Goal: Task Accomplishment & Management: Manage account settings

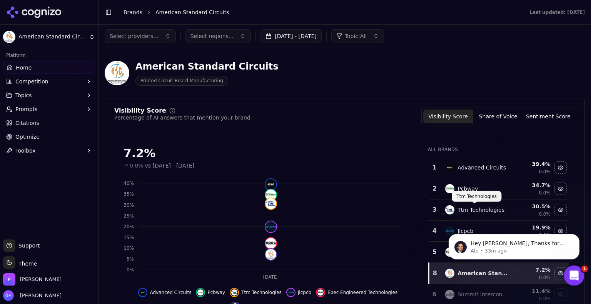
click at [569, 274] on icon "Open Intercom Messenger" at bounding box center [573, 275] width 13 height 13
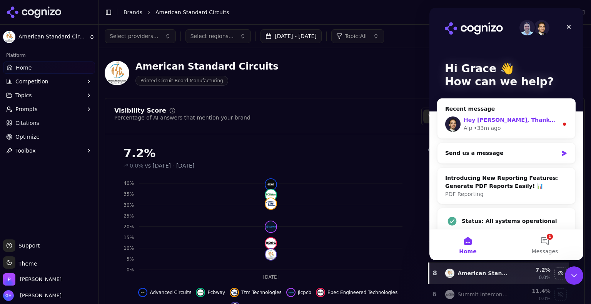
click at [500, 115] on div "Hey [PERSON_NAME], Thanks for reaching out. I took a quick look. I can see 200 …" at bounding box center [507, 124] width 138 height 28
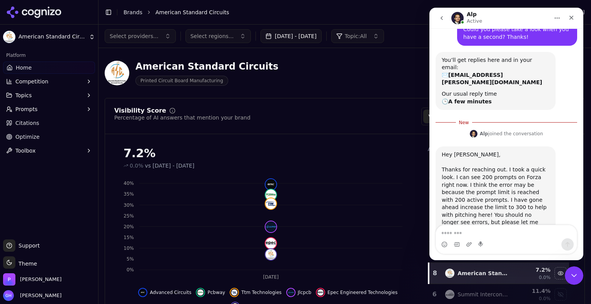
scroll to position [60, 0]
click at [378, 102] on div "Visibility Score Percentage of AI answers that mention your brand Visibility Sc…" at bounding box center [345, 218] width 480 height 241
click at [574, 21] on div "Close" at bounding box center [572, 18] width 14 height 14
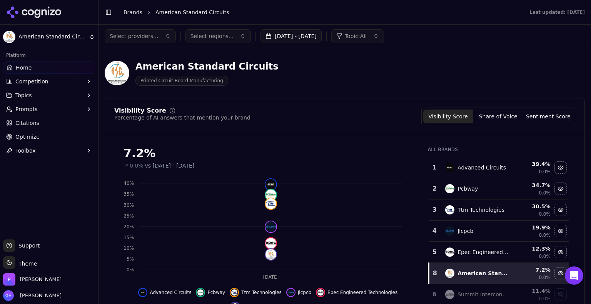
scroll to position [47, 0]
click at [357, 89] on div "American Standard Circuits Printed Circuit Board Manufacturing" at bounding box center [345, 73] width 480 height 38
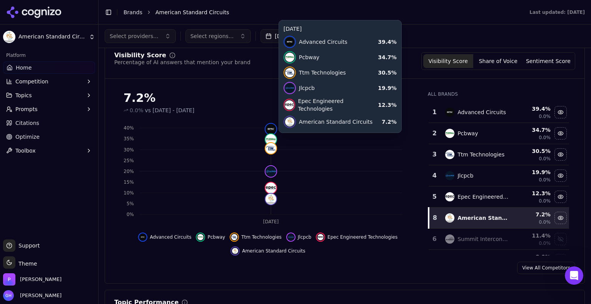
scroll to position [0, 0]
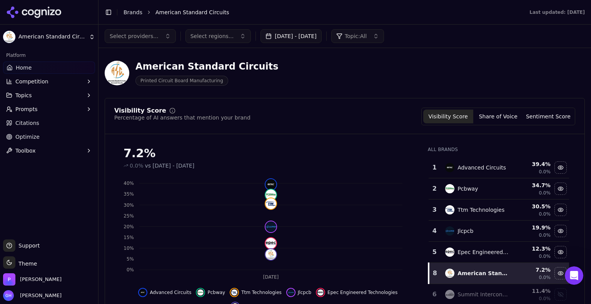
click at [572, 273] on icon "Open Intercom Messenger" at bounding box center [573, 275] width 13 height 13
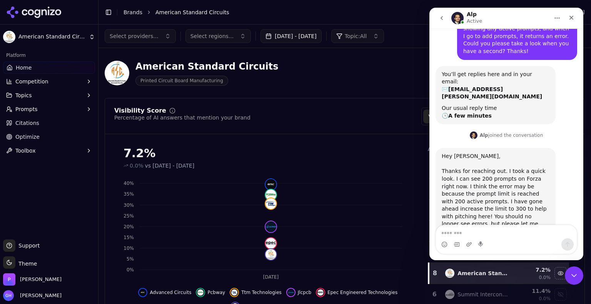
scroll to position [47, 0]
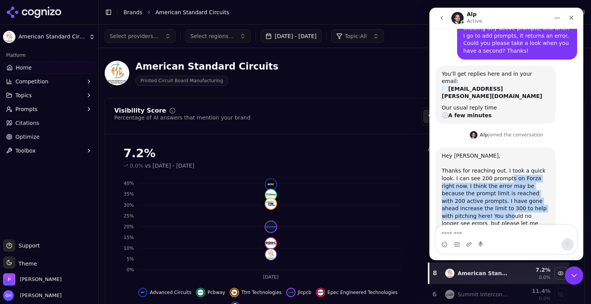
drag, startPoint x: 488, startPoint y: 157, endPoint x: 517, endPoint y: 190, distance: 44.2
click at [517, 190] on div "Hey [PERSON_NAME], Thanks for reaching out. I took a quick look. I can see 200 …" at bounding box center [496, 197] width 108 height 90
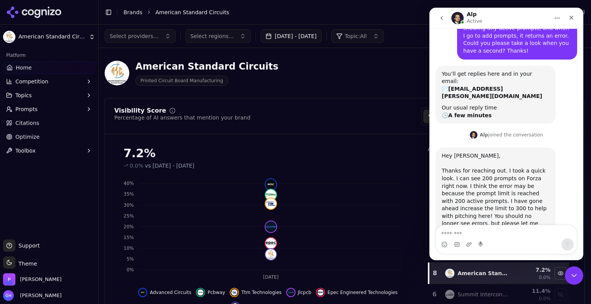
click at [478, 177] on div "Hey [PERSON_NAME], Thanks for reaching out. I took a quick look. I can see 200 …" at bounding box center [496, 197] width 108 height 90
click at [570, 20] on icon "Close" at bounding box center [572, 18] width 6 height 6
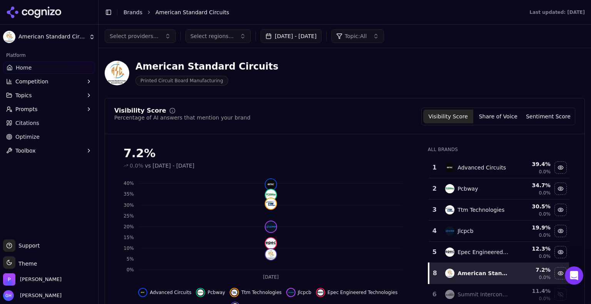
click at [59, 37] on html "American Standard Circuits Platform Home Competition Topics Prompts Citations O…" at bounding box center [295, 152] width 591 height 304
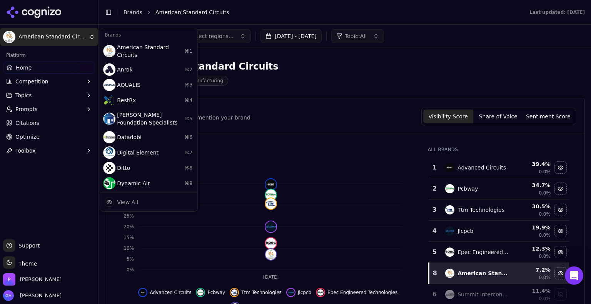
click at [31, 15] on html "American Standard Circuits Platform Home Competition Topics Prompts Citations O…" at bounding box center [295, 152] width 591 height 304
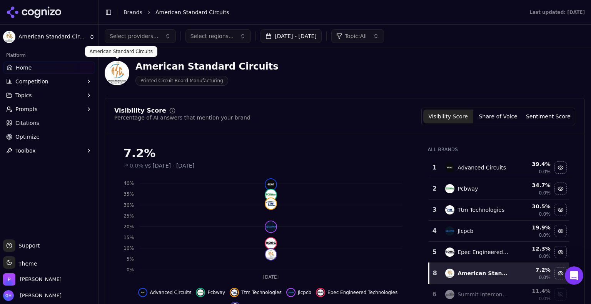
click at [57, 20] on div at bounding box center [49, 12] width 98 height 25
click at [18, 9] on icon at bounding box center [34, 13] width 56 height 12
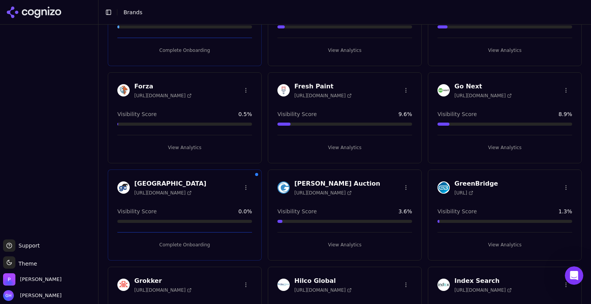
scroll to position [378, 0]
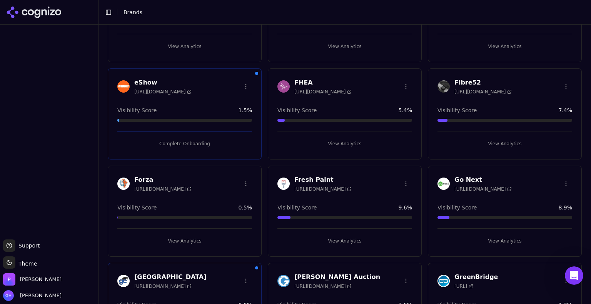
click at [186, 241] on button "View Analytics" at bounding box center [184, 241] width 135 height 12
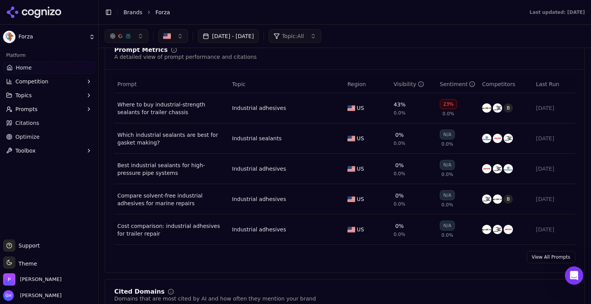
scroll to position [520, 0]
click at [529, 259] on link "View All Prompts" at bounding box center [551, 258] width 48 height 12
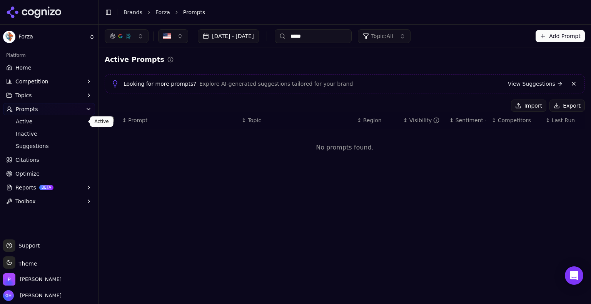
click at [30, 121] on span "Active" at bounding box center [49, 122] width 67 height 8
click at [28, 144] on span "Suggestions" at bounding box center [49, 146] width 67 height 8
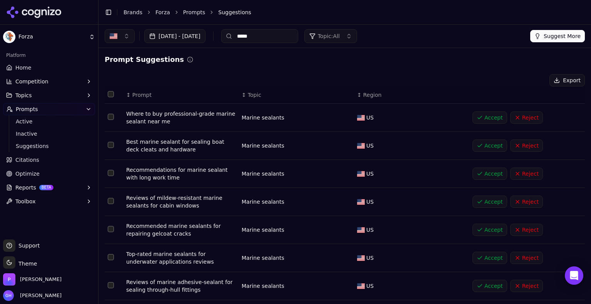
click at [109, 95] on button "Select all rows" at bounding box center [111, 94] width 6 height 6
click at [473, 81] on button "Accept ( 100 )" at bounding box center [467, 80] width 52 height 12
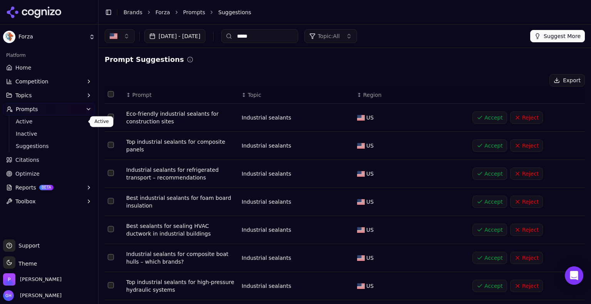
click at [48, 120] on span "Active" at bounding box center [49, 122] width 67 height 8
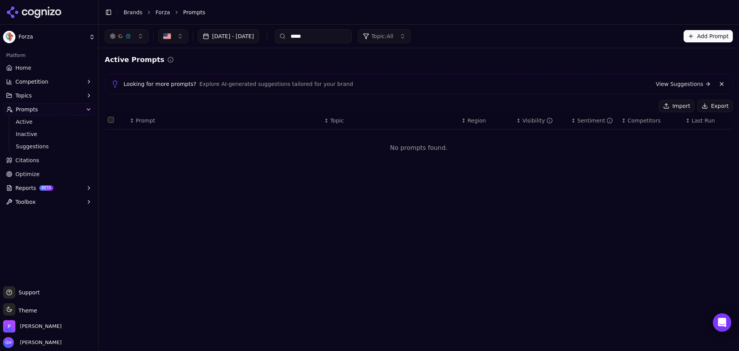
click at [279, 100] on div "Import Export" at bounding box center [419, 106] width 628 height 12
click at [171, 175] on div "Active Prompts Looking for more prompts? Explore AI-generated suggestions tailo…" at bounding box center [419, 113] width 640 height 130
click at [33, 125] on span "Active" at bounding box center [49, 122] width 67 height 8
click at [404, 249] on div "Aug 17, 2025 - Sep 16, 2025 ***** Topic: All Add Prompt Active Prompts Looking …" at bounding box center [419, 188] width 640 height 326
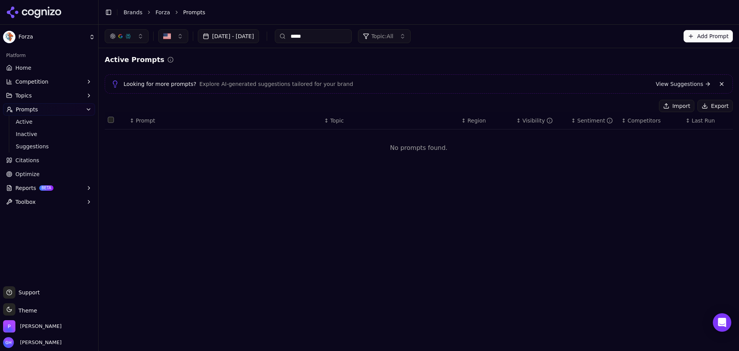
click at [424, 53] on div "Active Prompts Looking for more prompts? Explore AI-generated suggestions tailo…" at bounding box center [419, 113] width 640 height 130
click at [234, 83] on span "Explore AI-generated suggestions tailored for your brand" at bounding box center [276, 84] width 154 height 8
click at [179, 87] on span "Looking for more prompts?" at bounding box center [160, 84] width 73 height 8
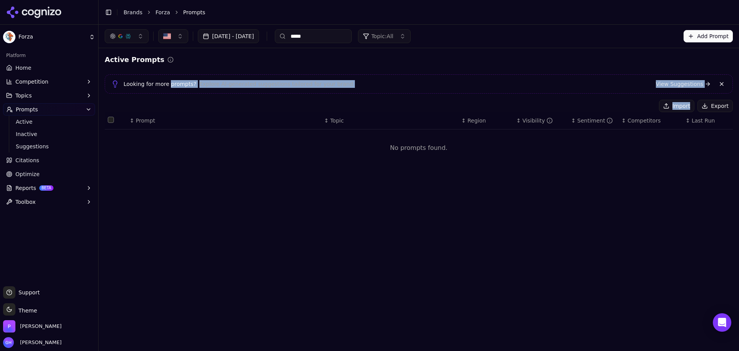
drag, startPoint x: 179, startPoint y: 87, endPoint x: 692, endPoint y: 106, distance: 513.1
click at [591, 106] on div "Active Prompts Looking for more prompts? Explore AI-generated suggestions tailo…" at bounding box center [419, 113] width 628 height 118
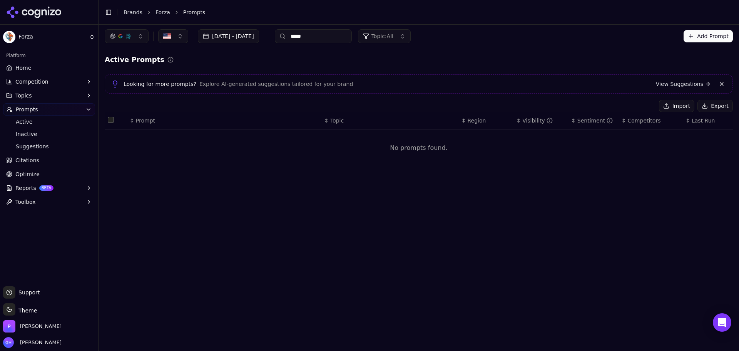
click at [341, 243] on div "Aug 17, 2025 - Sep 16, 2025 ***** Topic: All Add Prompt Active Prompts Looking …" at bounding box center [419, 188] width 640 height 326
drag, startPoint x: 294, startPoint y: 156, endPoint x: 284, endPoint y: 149, distance: 11.9
click at [294, 156] on td "No prompts found." at bounding box center [419, 147] width 628 height 37
click at [139, 15] on link "Brands" at bounding box center [133, 12] width 19 height 6
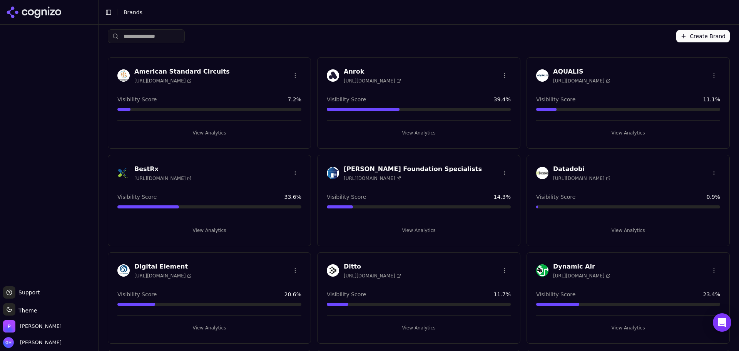
click at [40, 162] on div at bounding box center [49, 155] width 98 height 255
click at [356, 4] on header "Toggle Sidebar Brands" at bounding box center [419, 12] width 640 height 25
